Goal: Information Seeking & Learning: Learn about a topic

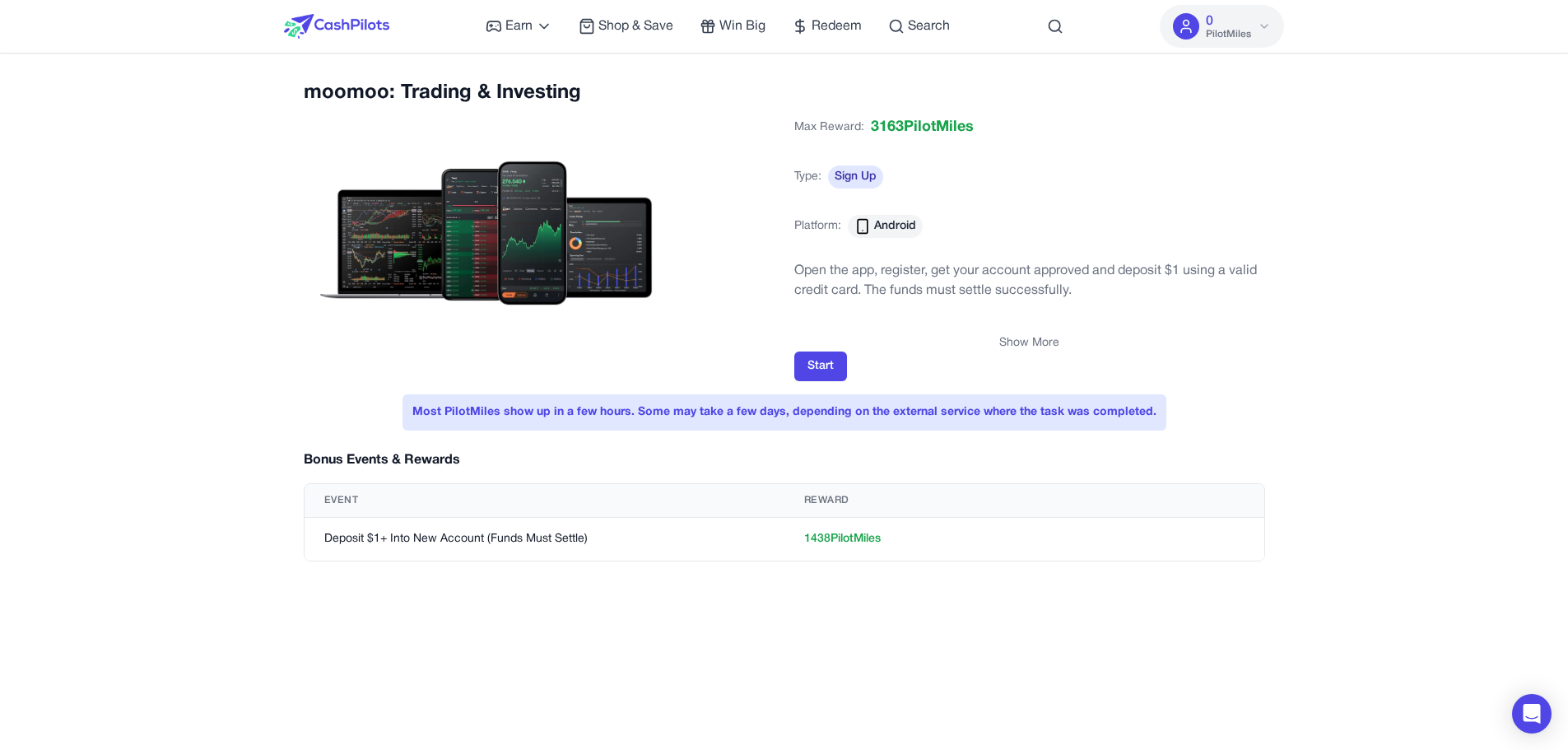
click at [1031, 339] on button "Show More" at bounding box center [1030, 343] width 60 height 17
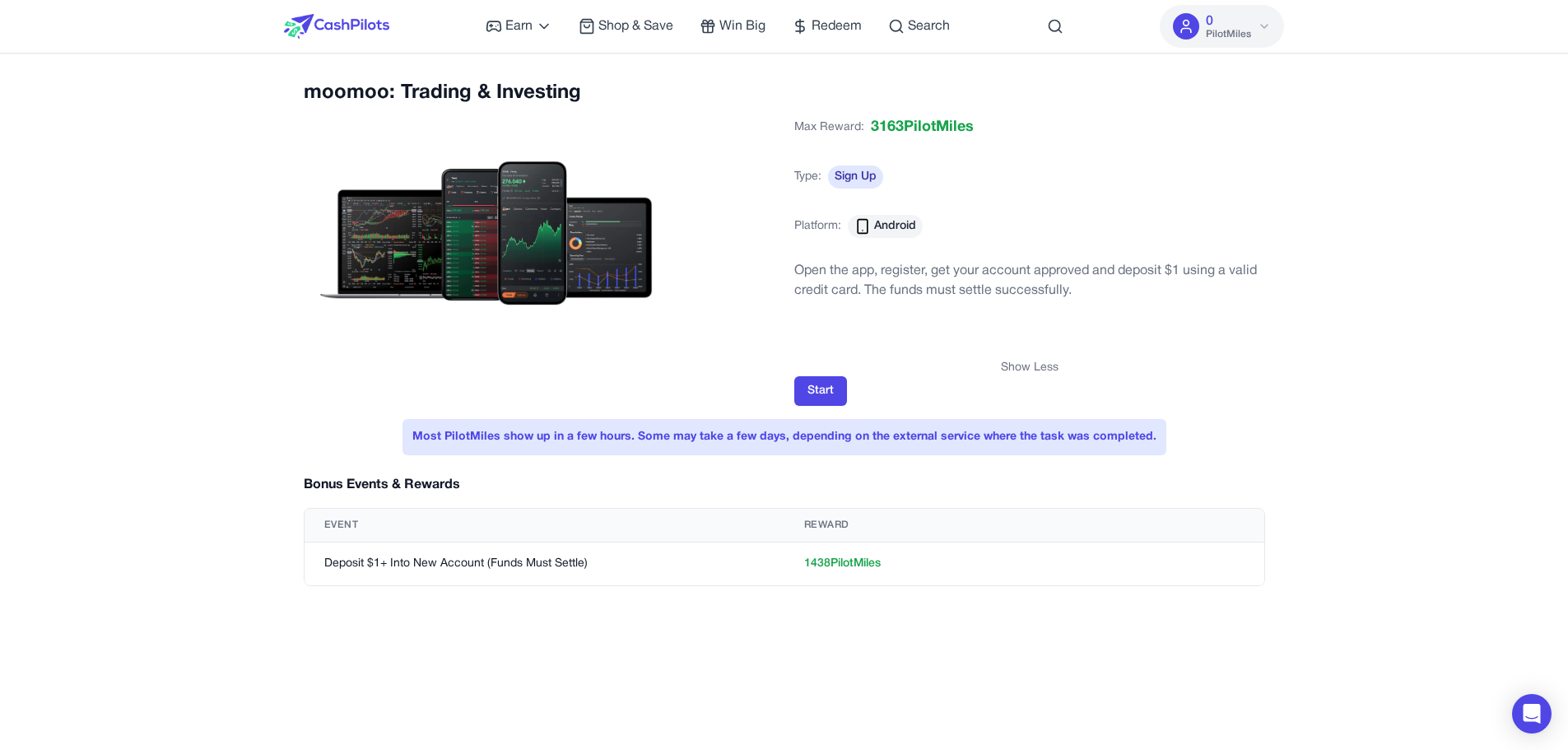
click at [1032, 371] on button "Show Less" at bounding box center [1029, 368] width 58 height 17
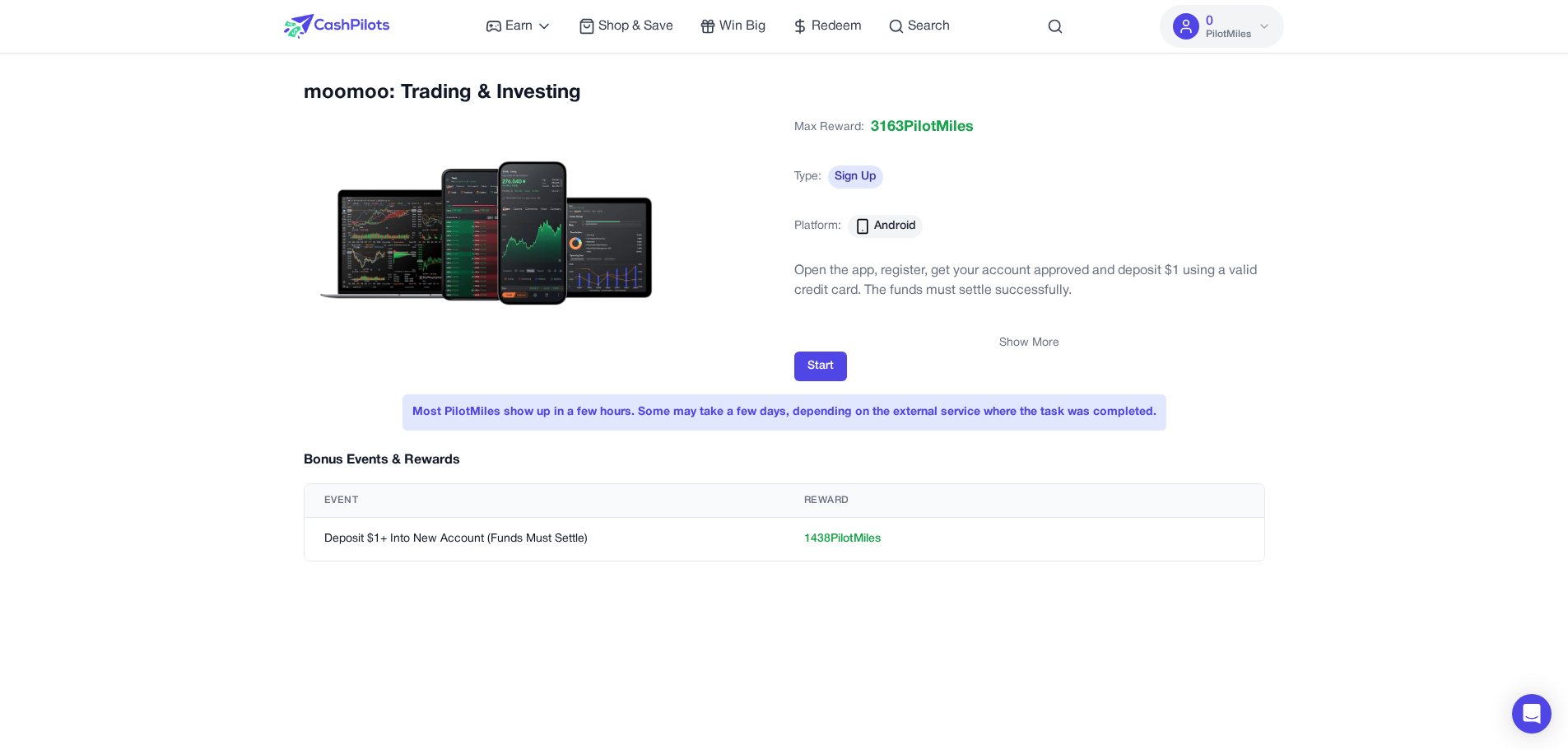
click at [1034, 347] on button "Show More" at bounding box center [1030, 343] width 60 height 17
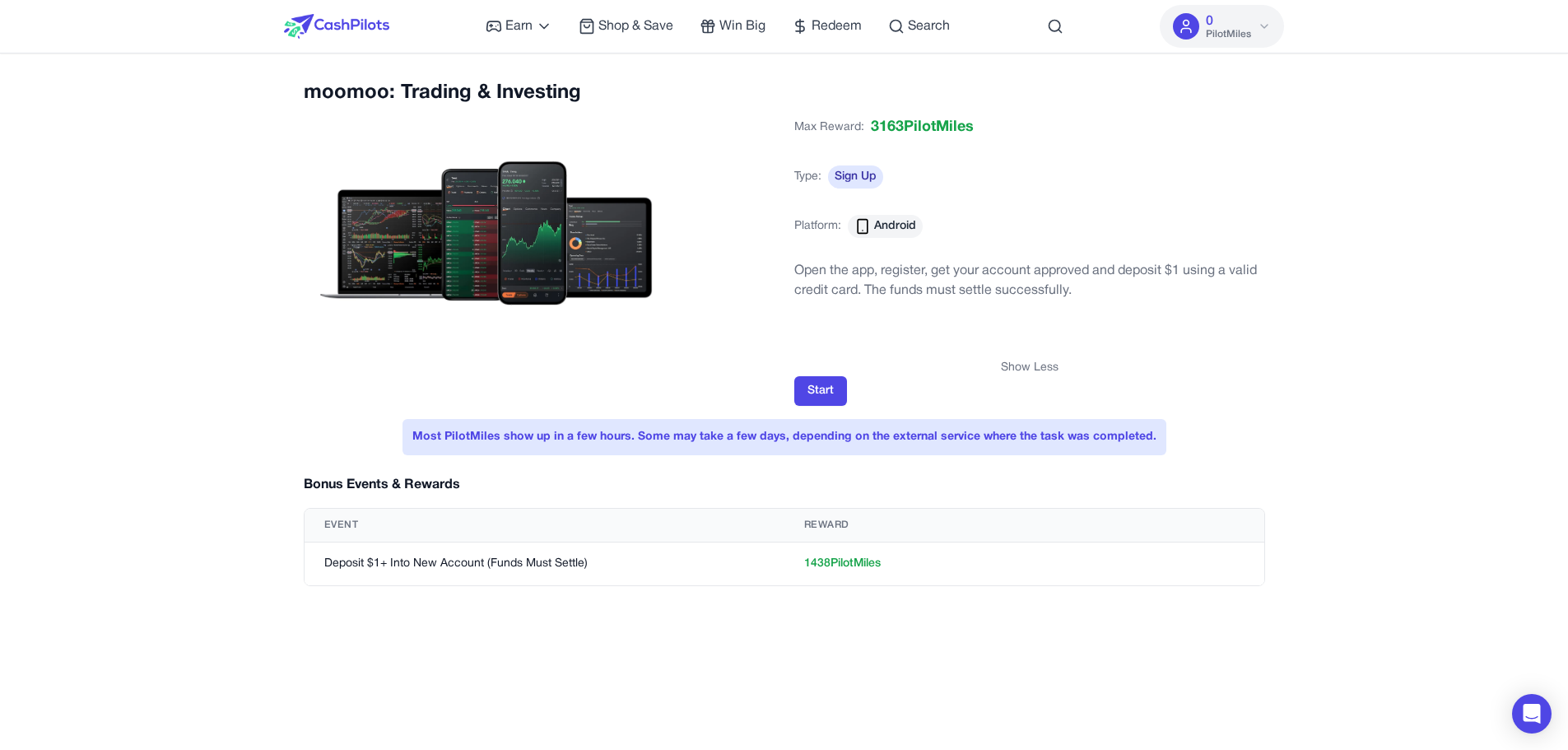
click at [1023, 373] on button "Show Less" at bounding box center [1029, 368] width 58 height 17
